Goal: Navigation & Orientation: Find specific page/section

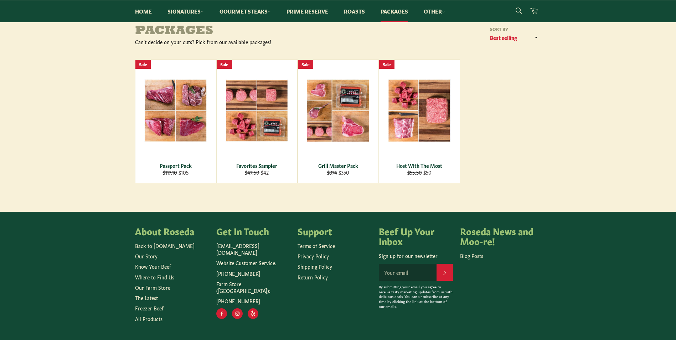
scroll to position [84, 0]
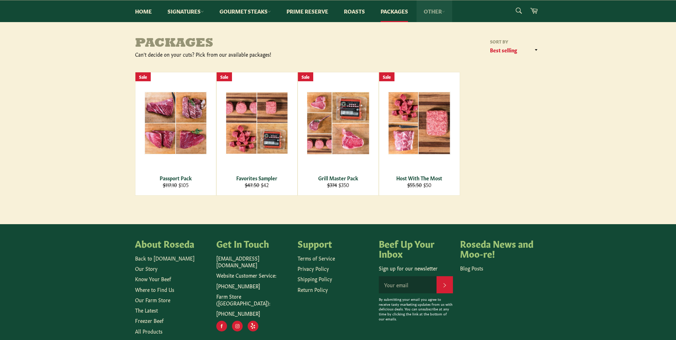
click at [439, 13] on link "Other" at bounding box center [434, 11] width 36 height 22
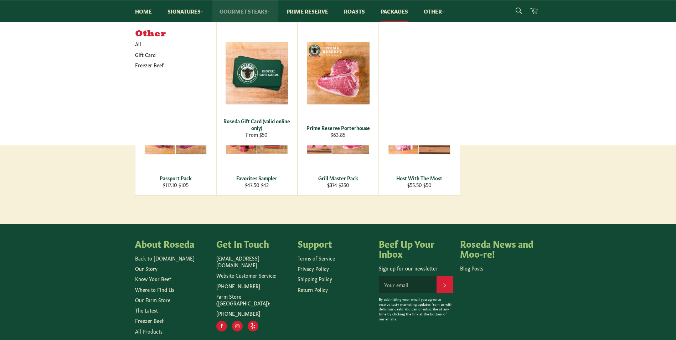
click at [258, 15] on link "Gourmet Steaks" at bounding box center [245, 11] width 66 height 22
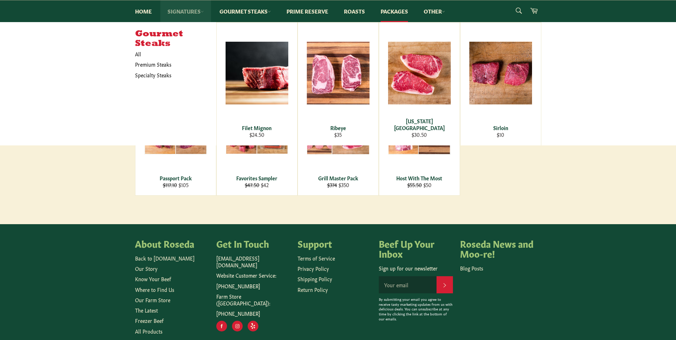
click at [202, 11] on icon at bounding box center [202, 11] width 3 height 3
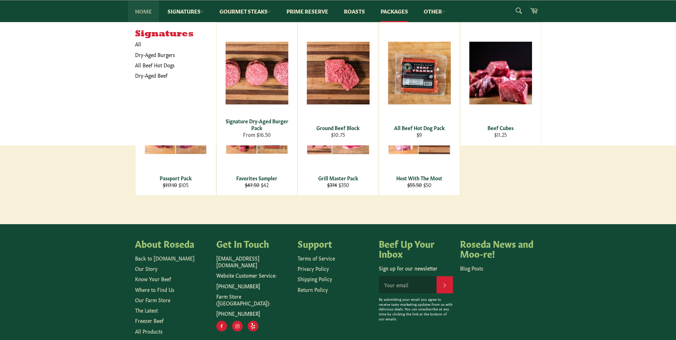
click at [147, 10] on link "Home" at bounding box center [143, 11] width 31 height 22
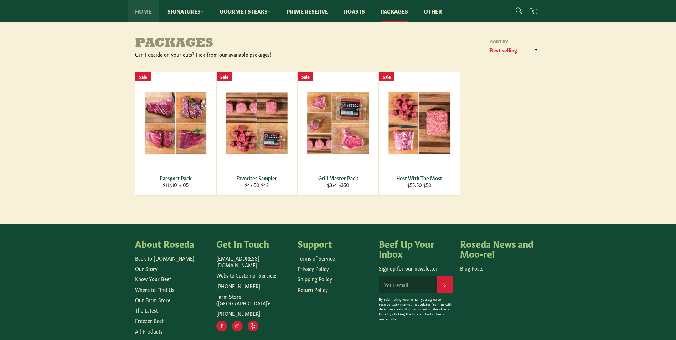
click at [149, 16] on link "Home" at bounding box center [143, 11] width 31 height 22
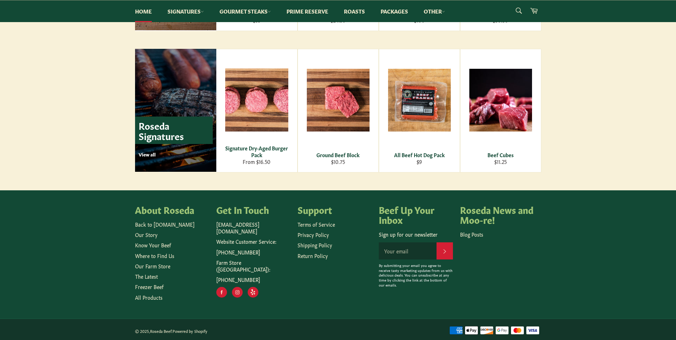
scroll to position [977, 0]
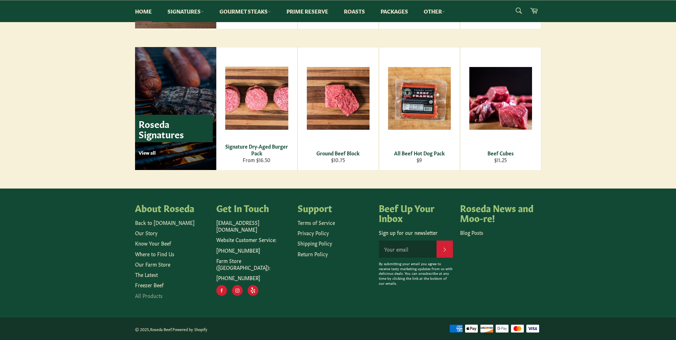
click at [140, 298] on link "All Products" at bounding box center [148, 295] width 27 height 7
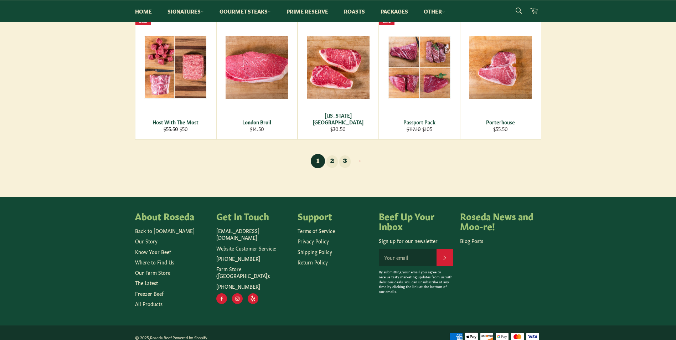
scroll to position [516, 0]
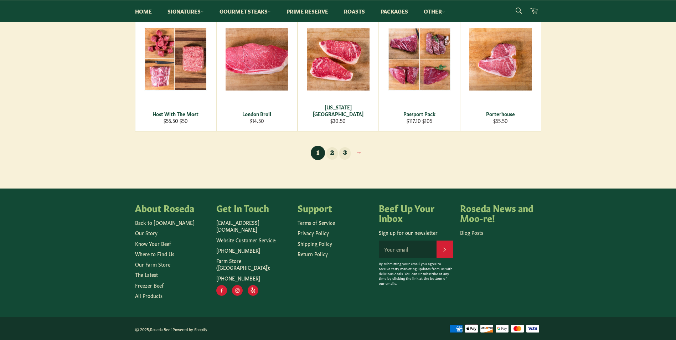
click at [332, 151] on link "2" at bounding box center [331, 153] width 11 height 12
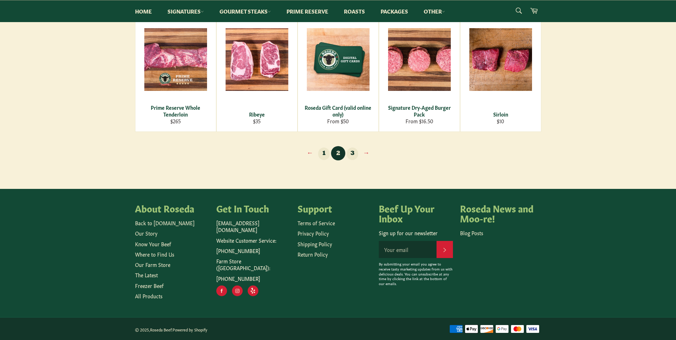
scroll to position [516, 0]
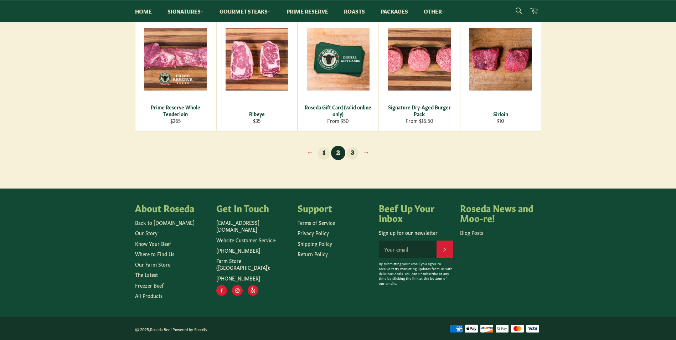
click at [352, 151] on link "3" at bounding box center [352, 153] width 11 height 12
